Goal: Transaction & Acquisition: Subscribe to service/newsletter

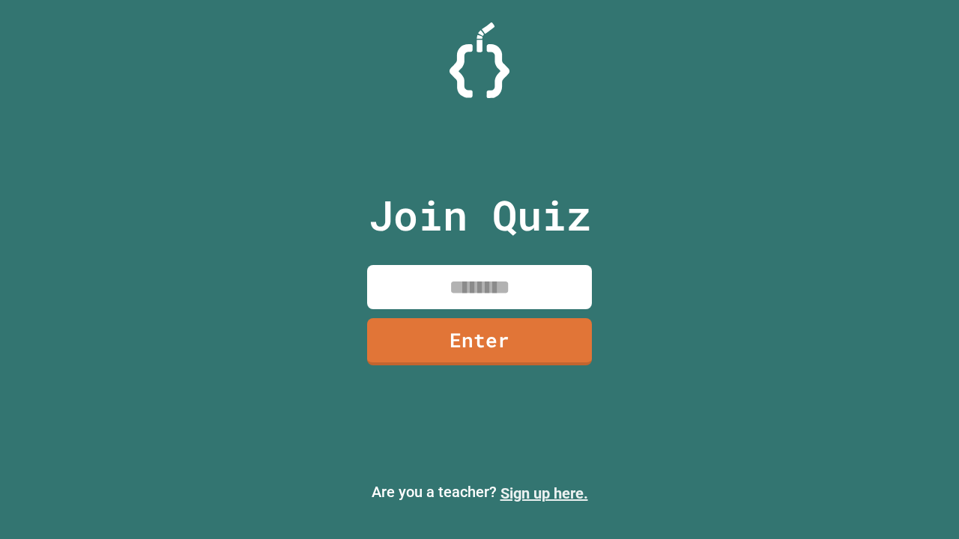
click at [544, 494] on link "Sign up here." at bounding box center [544, 494] width 88 height 18
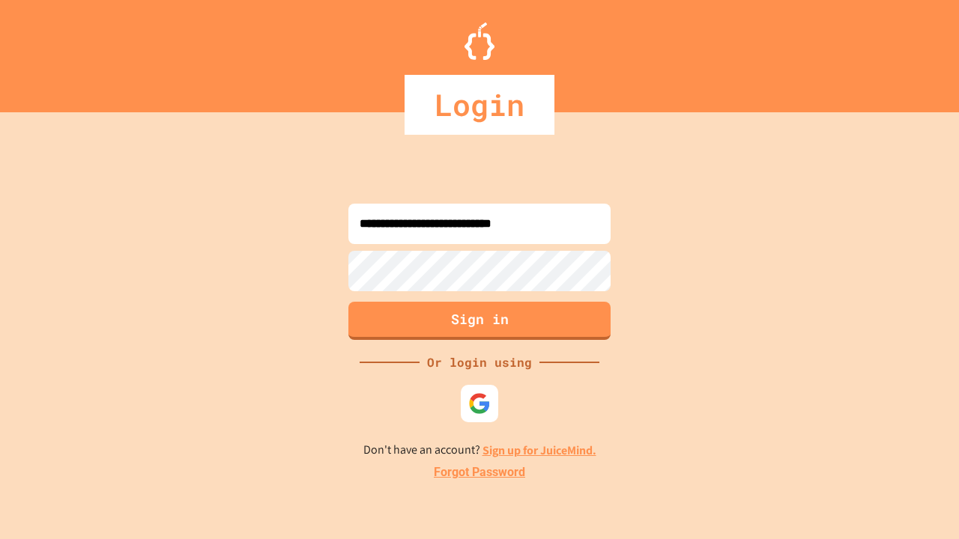
type input "**********"
